Goal: Task Accomplishment & Management: Manage account settings

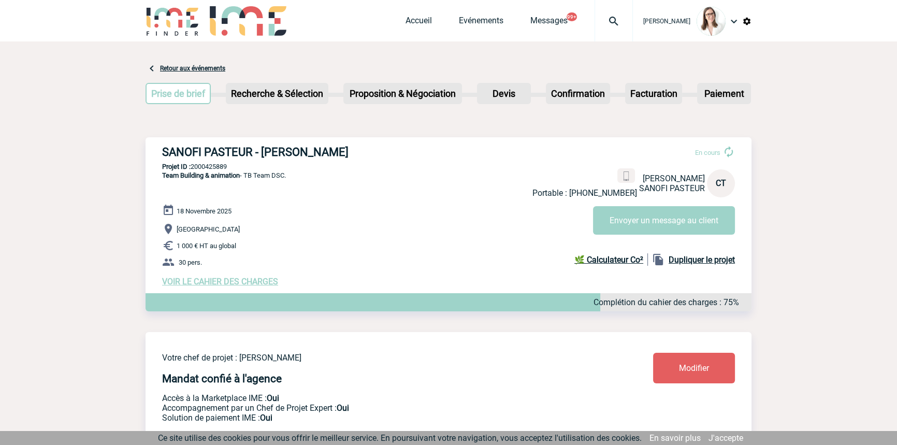
click at [595, 28] on div at bounding box center [614, 20] width 38 height 41
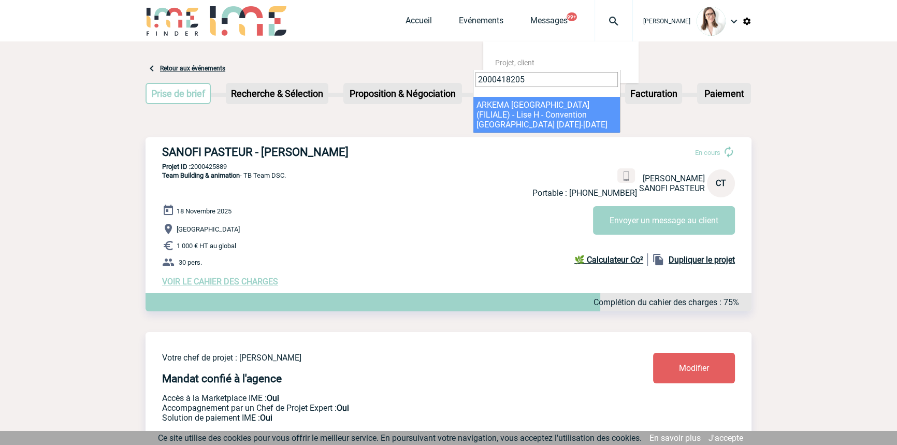
type input "2000418205"
drag, startPoint x: 526, startPoint y: 107, endPoint x: 422, endPoint y: 130, distance: 106.7
select select "17706"
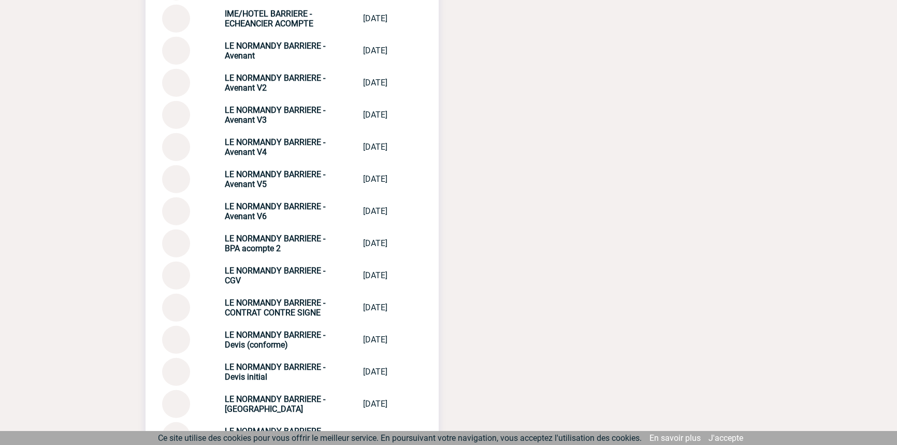
scroll to position [3936, 0]
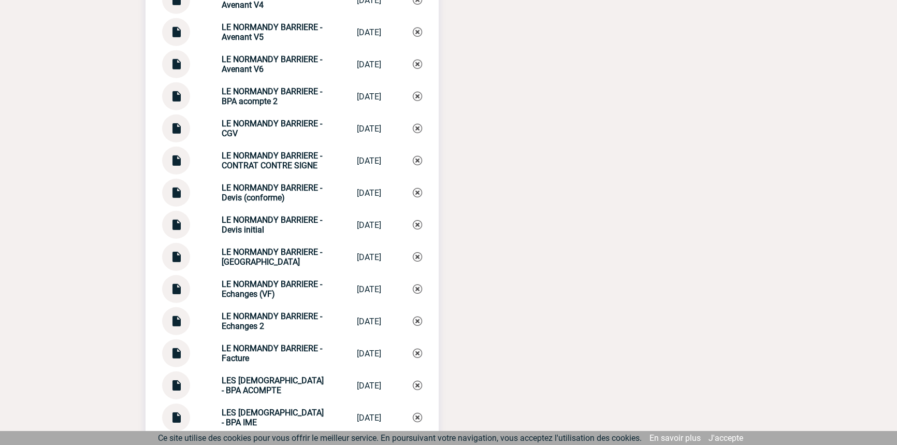
click at [257, 254] on div "LE NORMANDY BARRIERE - [GEOGRAPHIC_DATA]" at bounding box center [274, 257] width 104 height 20
copy div "LE NORMANDY BARRIERE - Echanges LE NORMANDY BAR..."
click at [421, 252] on img at bounding box center [417, 256] width 9 height 9
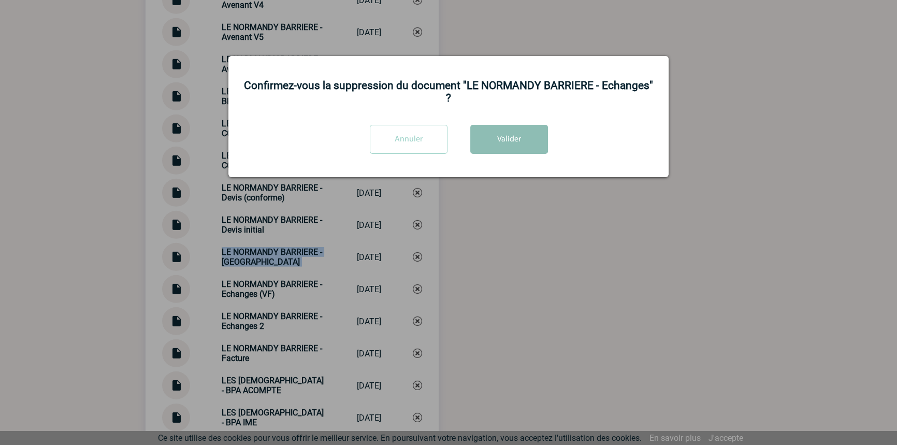
click at [508, 140] on button "Valider" at bounding box center [509, 139] width 78 height 29
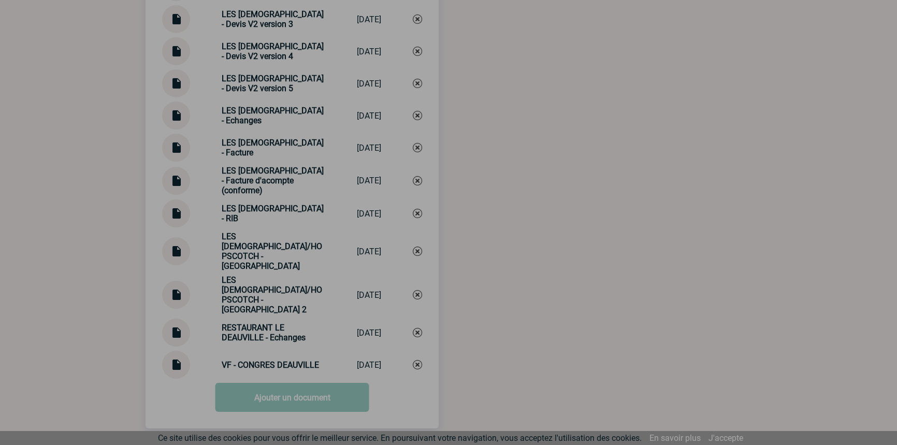
scroll to position [4516, 0]
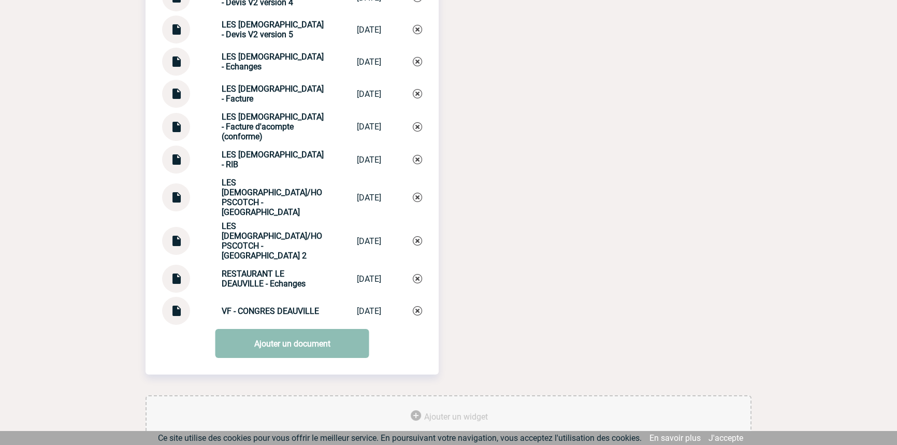
click at [290, 329] on link "Ajouter un document" at bounding box center [292, 343] width 154 height 29
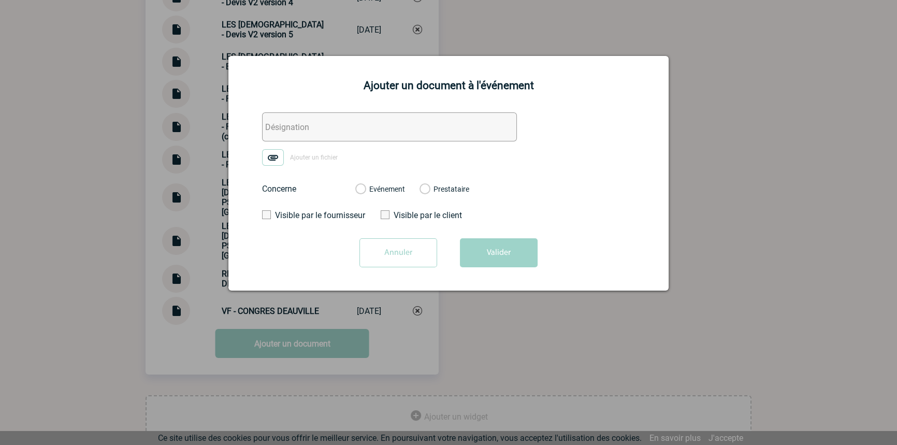
click at [279, 141] on form "Ajouter un fichier Concerne Evénement Prestataire 2100064459 - [GEOGRAPHIC_DATA…" at bounding box center [448, 193] width 414 height 163
click at [281, 134] on input "text" at bounding box center [389, 126] width 255 height 29
paste input "LE NORMANDY BARRIERE - [GEOGRAPHIC_DATA]"
type input "LE NORMANDY BARRIERE - [GEOGRAPHIC_DATA]"
click at [272, 154] on img at bounding box center [273, 157] width 22 height 17
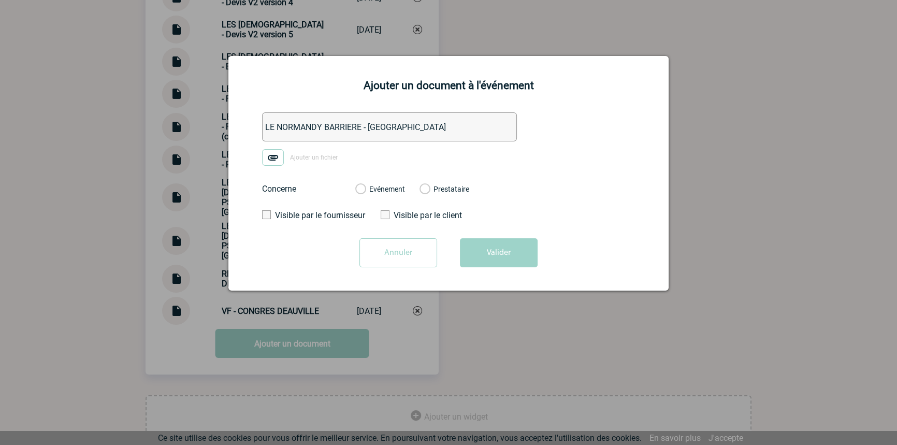
click at [0, 0] on input "Ajouter un fichier" at bounding box center [0, 0] width 0 height 0
click at [365, 191] on label "Evénement" at bounding box center [360, 189] width 10 height 9
click at [0, 0] on input "Evénement" at bounding box center [0, 0] width 0 height 0
click at [486, 249] on button "Valider" at bounding box center [499, 252] width 78 height 29
